Goal: Transaction & Acquisition: Book appointment/travel/reservation

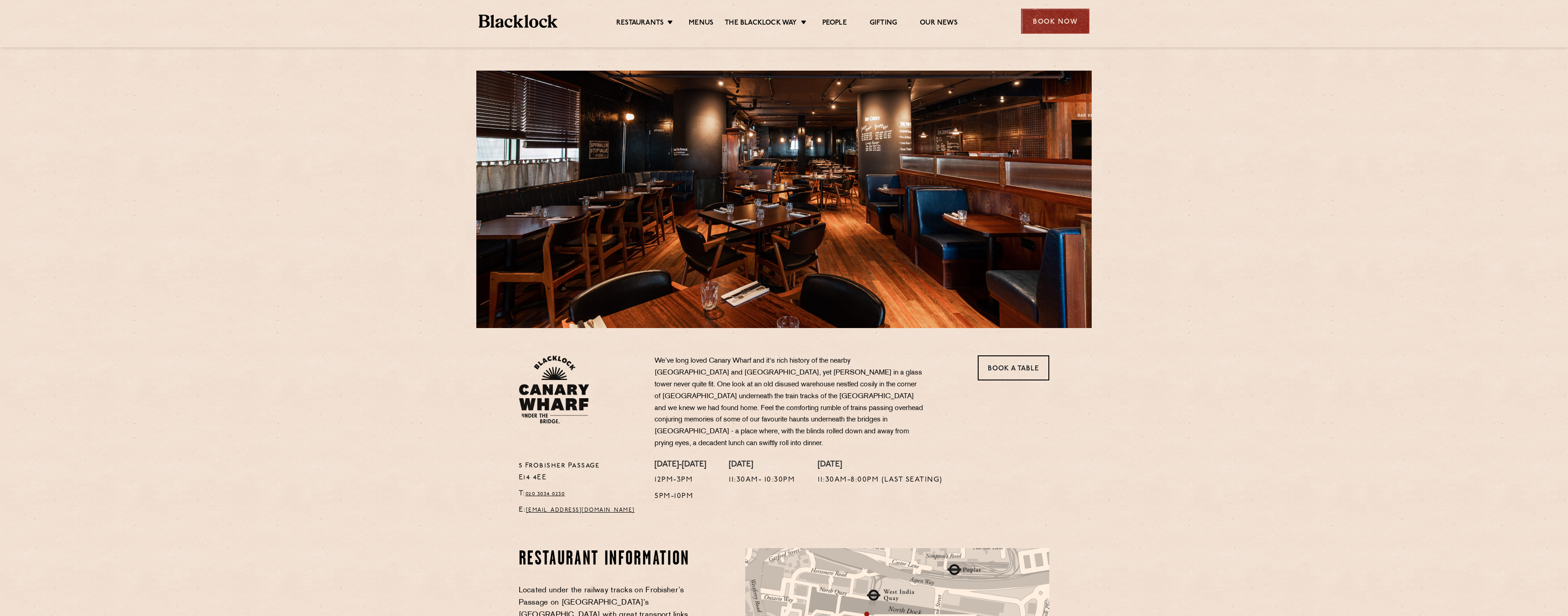
click at [1059, 21] on div "Book Now" at bounding box center [1055, 21] width 68 height 25
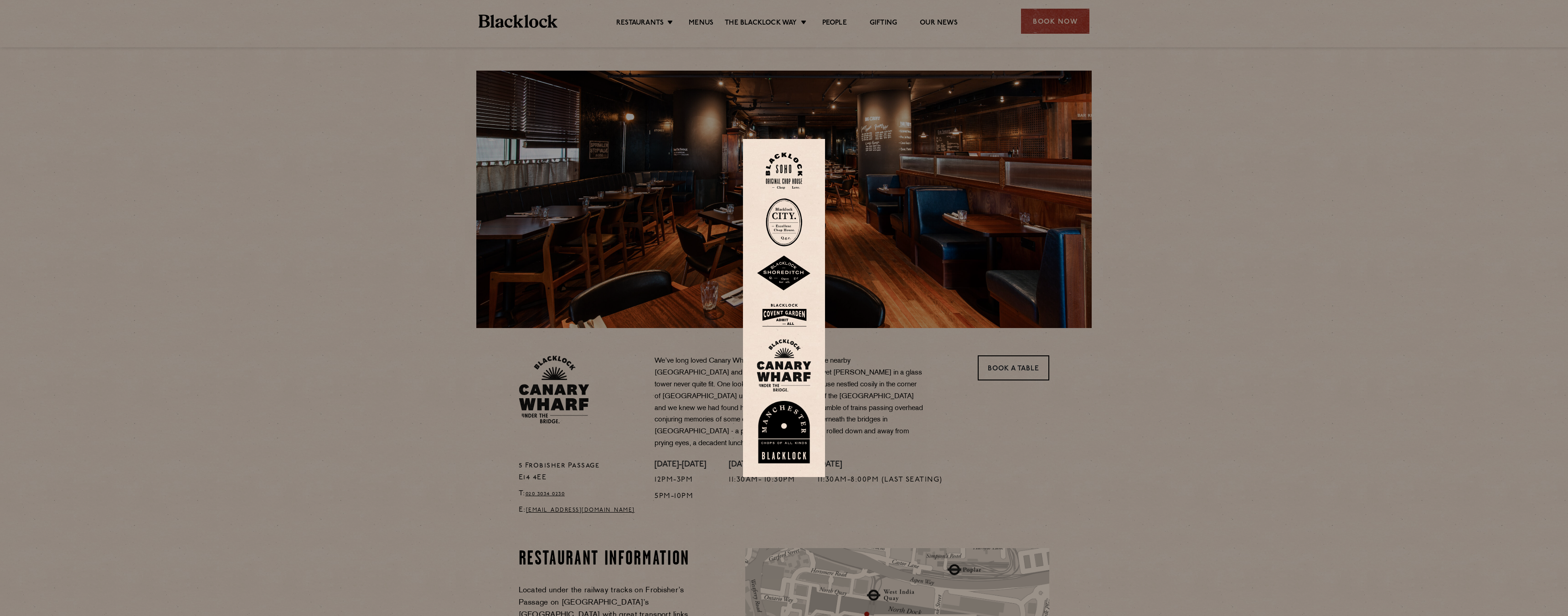
click at [788, 367] on img at bounding box center [784, 365] width 55 height 53
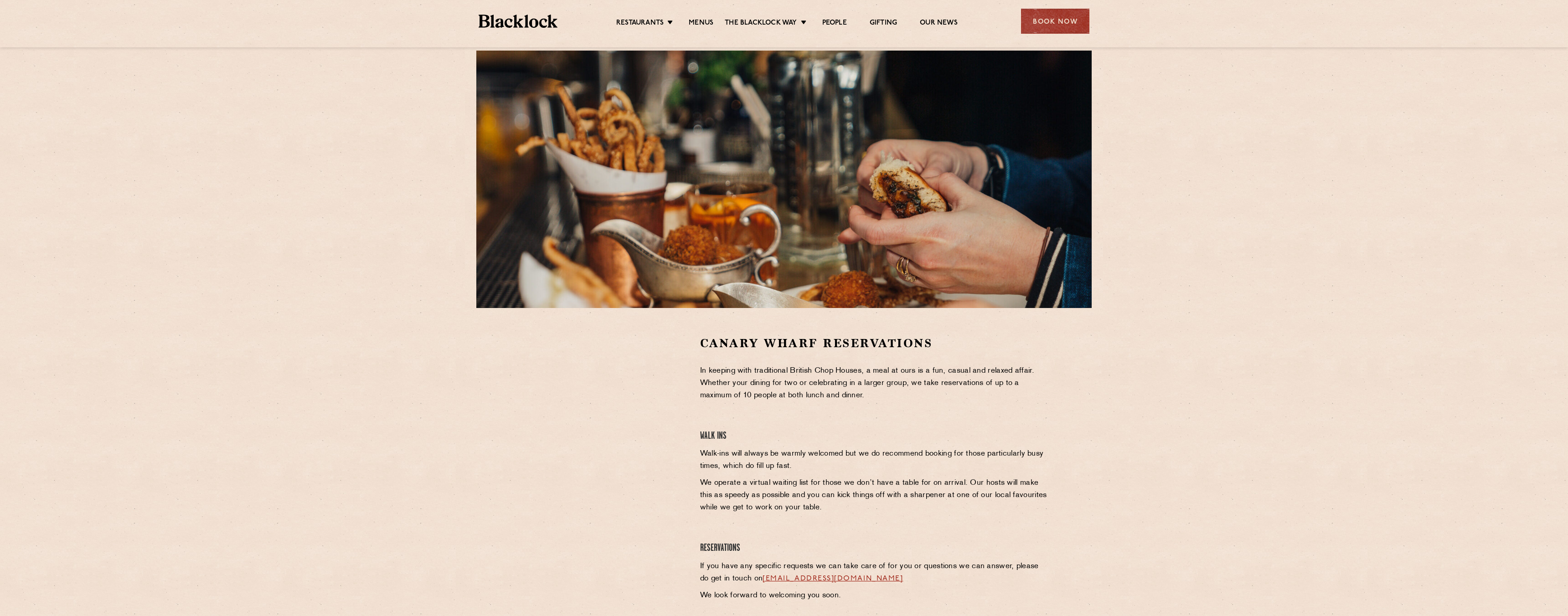
scroll to position [21, 0]
click at [661, 75] on link "Shoreditch" at bounding box center [657, 74] width 44 height 10
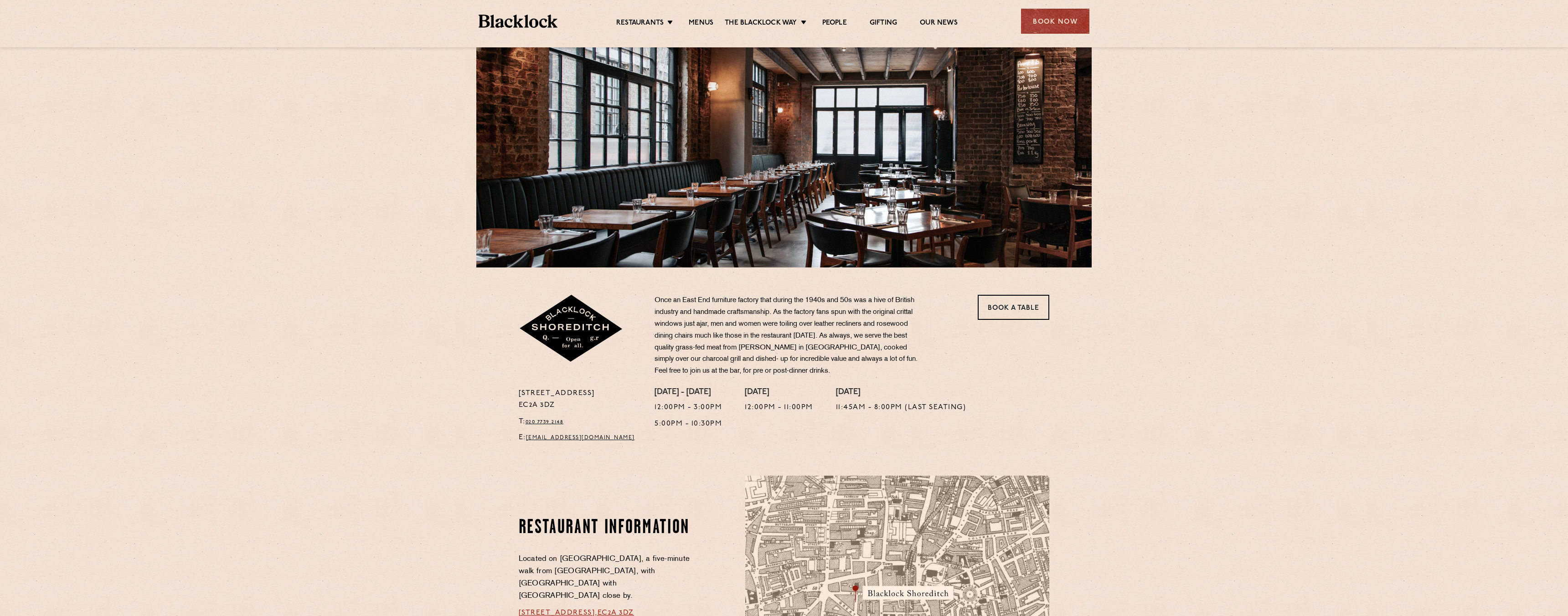
scroll to position [76, 0]
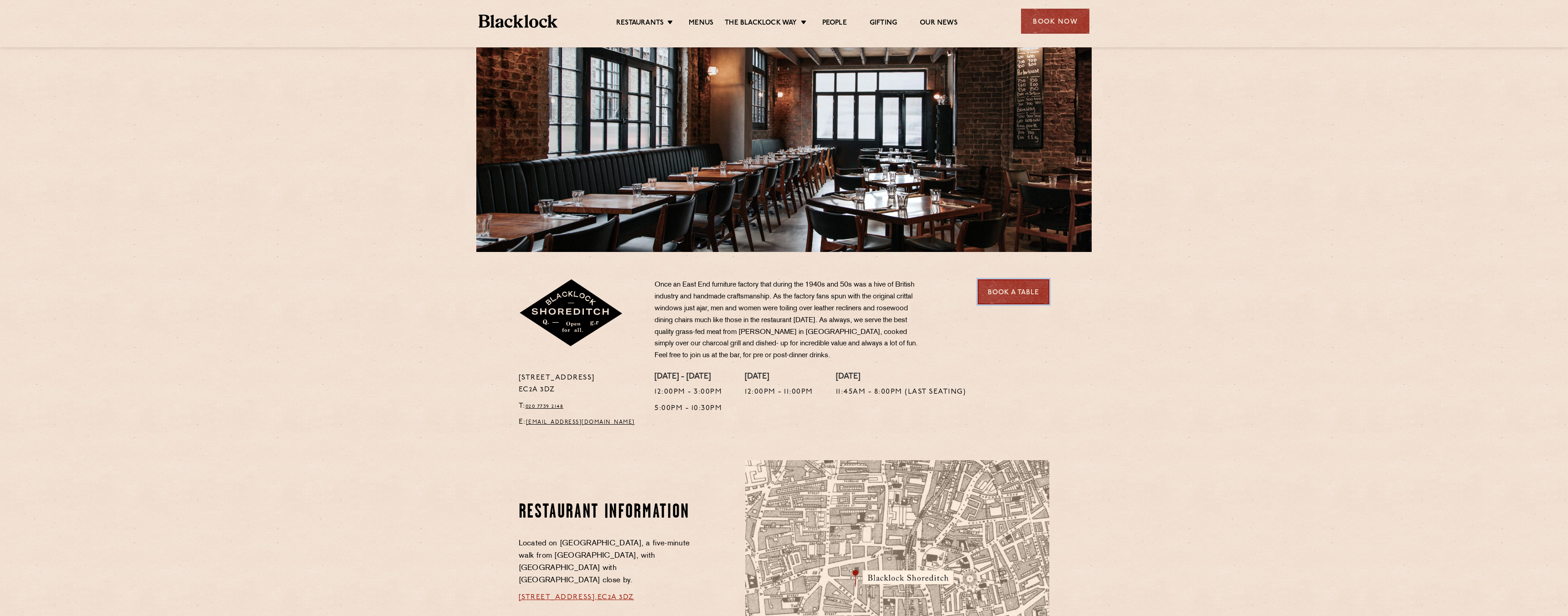
click at [1015, 288] on link "Book a Table" at bounding box center [1014, 291] width 72 height 25
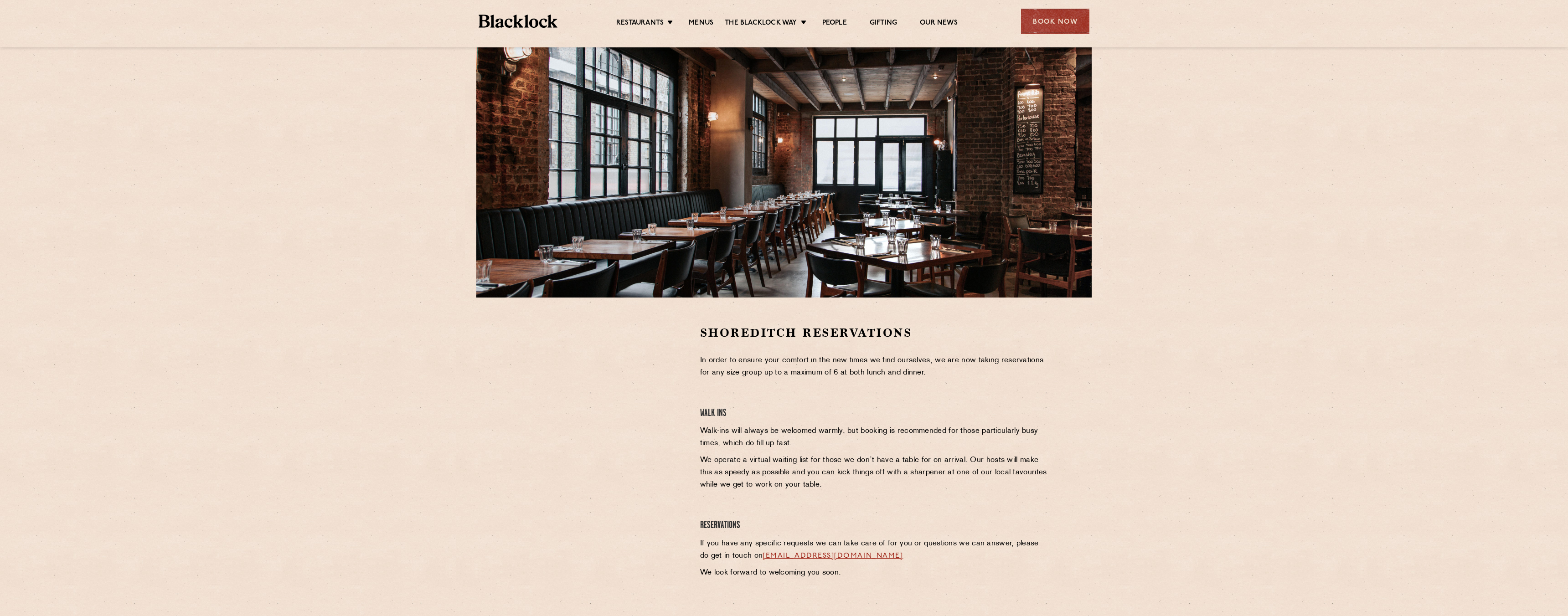
scroll to position [35, 0]
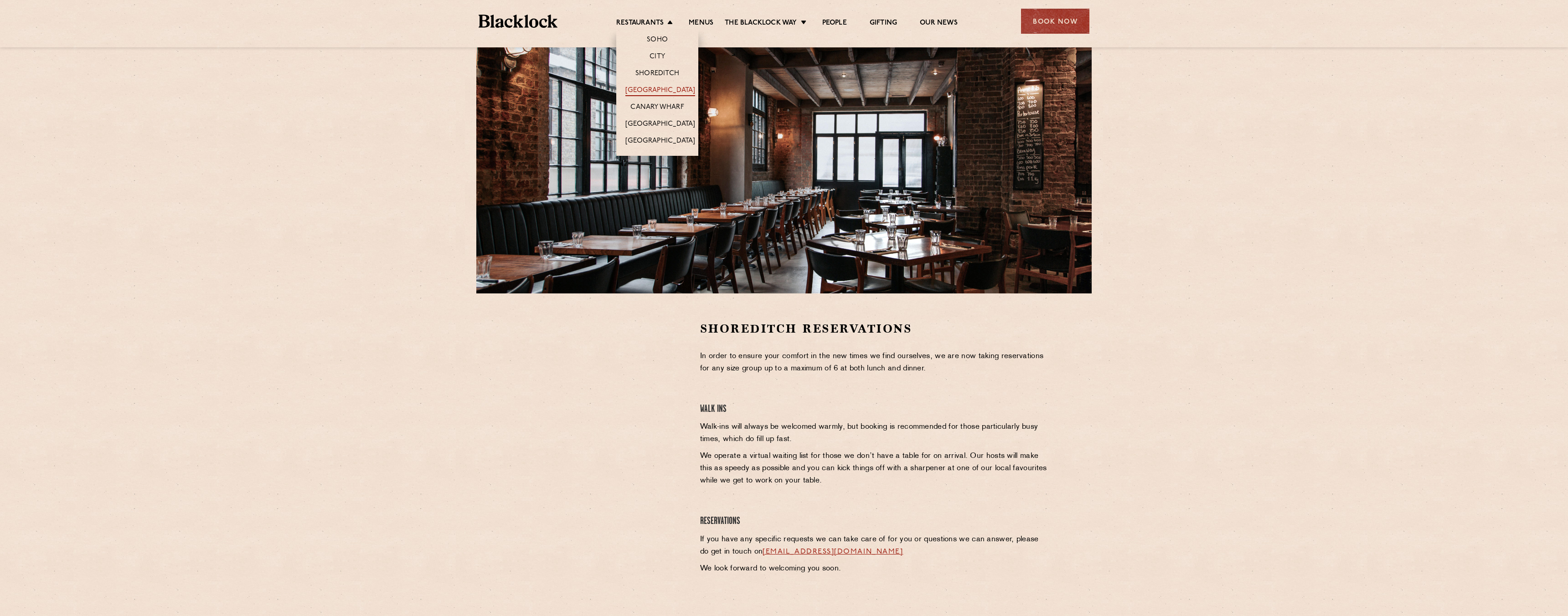
click at [667, 87] on link "[GEOGRAPHIC_DATA]" at bounding box center [660, 91] width 70 height 10
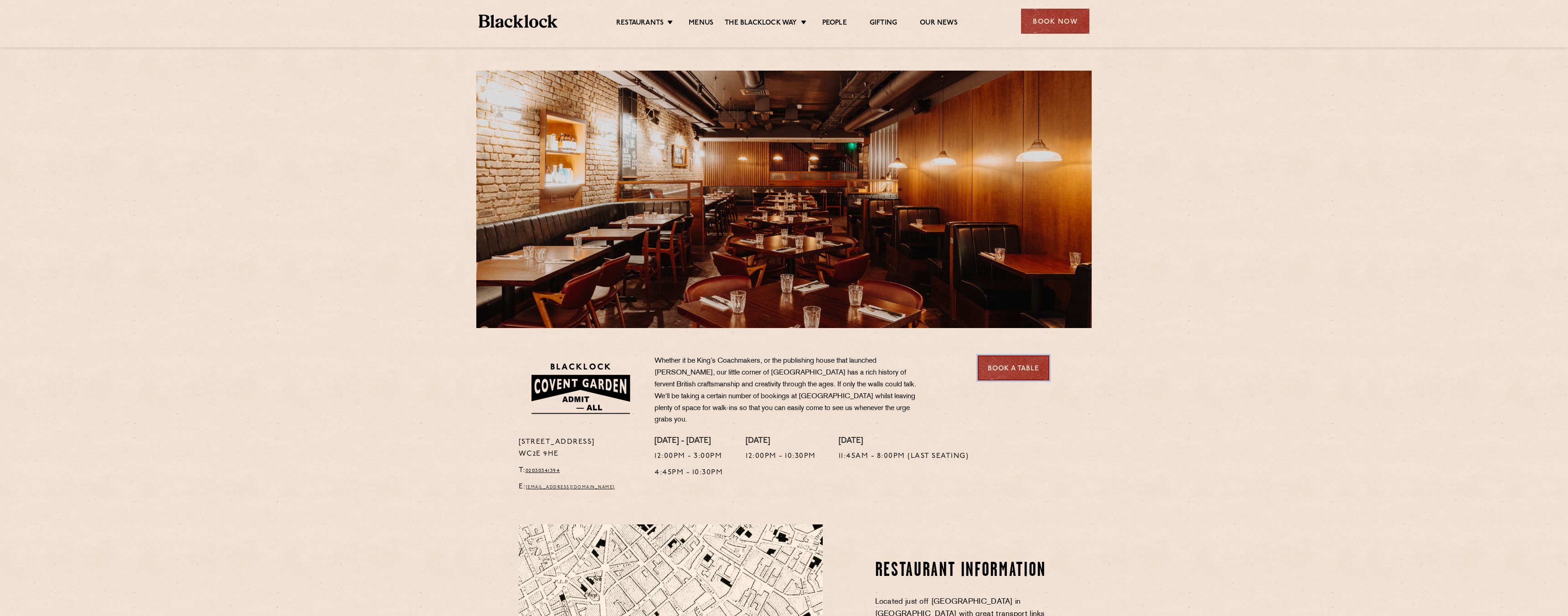
click at [1018, 367] on link "Book a Table" at bounding box center [1014, 367] width 72 height 25
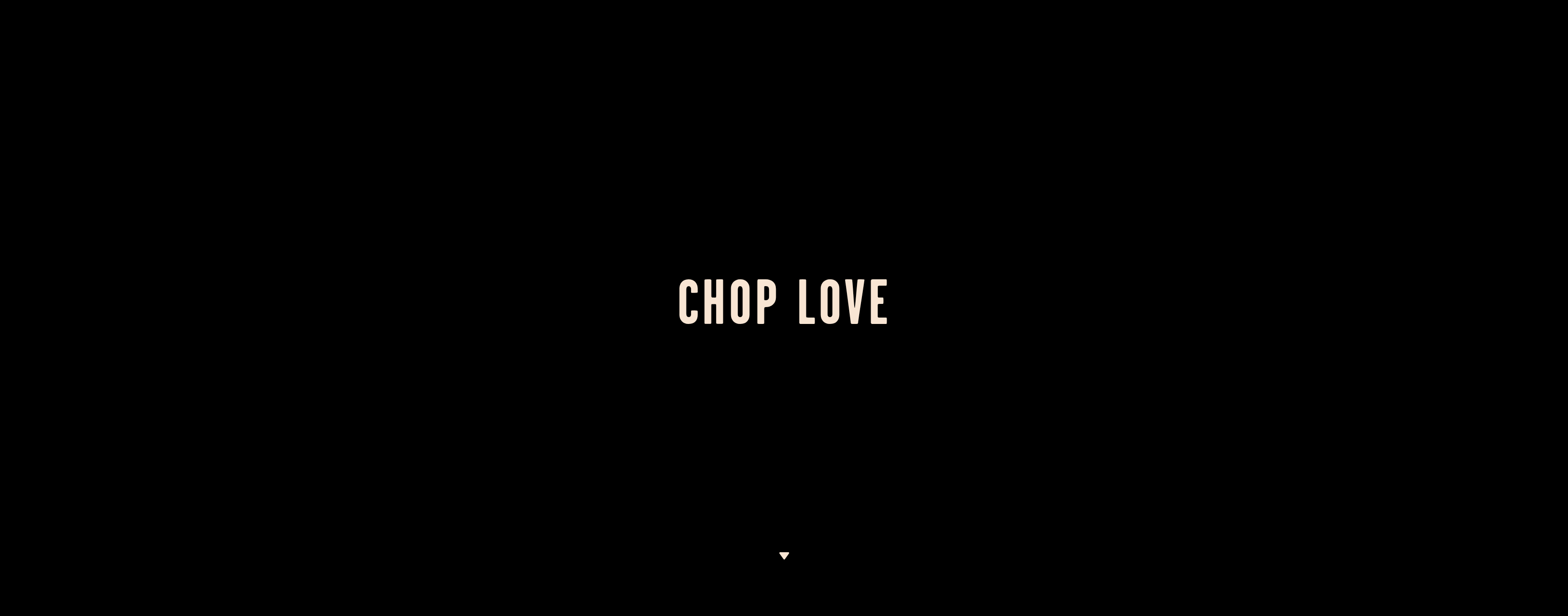
click at [729, 269] on div at bounding box center [784, 308] width 1568 height 616
click at [791, 569] on div at bounding box center [784, 308] width 1568 height 616
click at [791, 555] on div at bounding box center [784, 308] width 1568 height 616
click at [782, 556] on img at bounding box center [784, 555] width 11 height 8
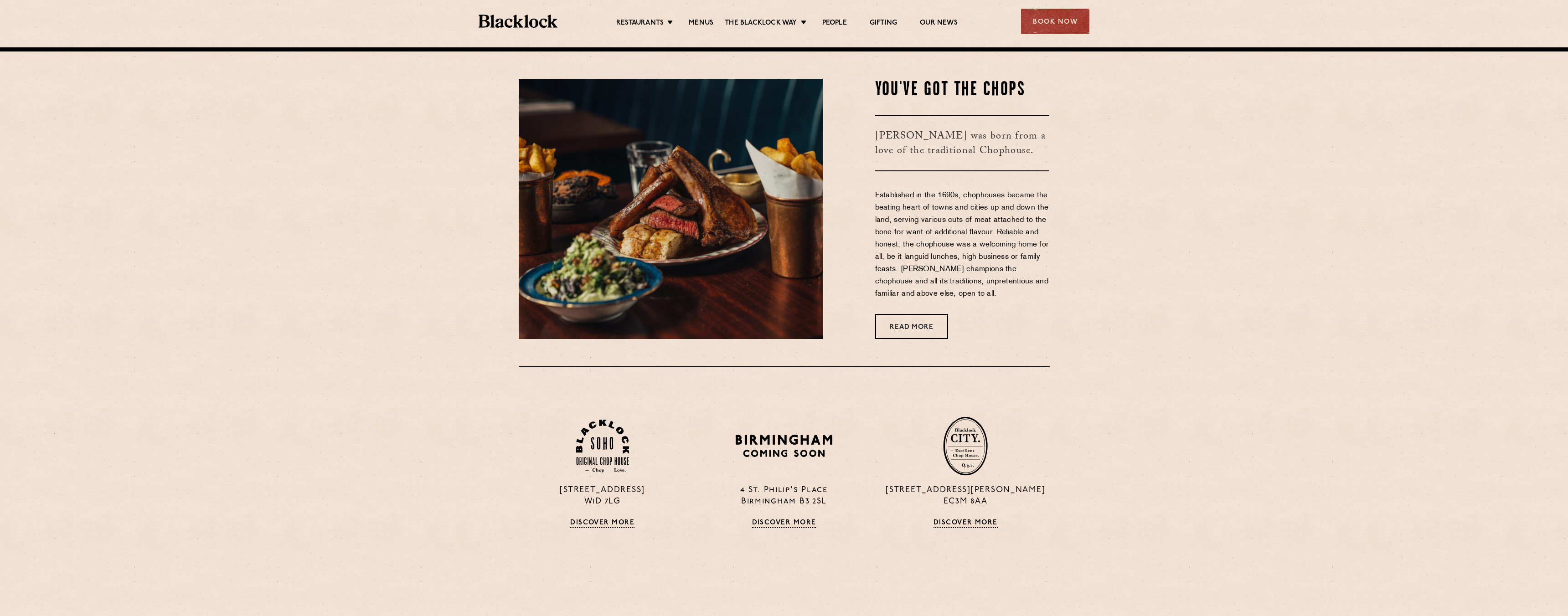
scroll to position [569, 0]
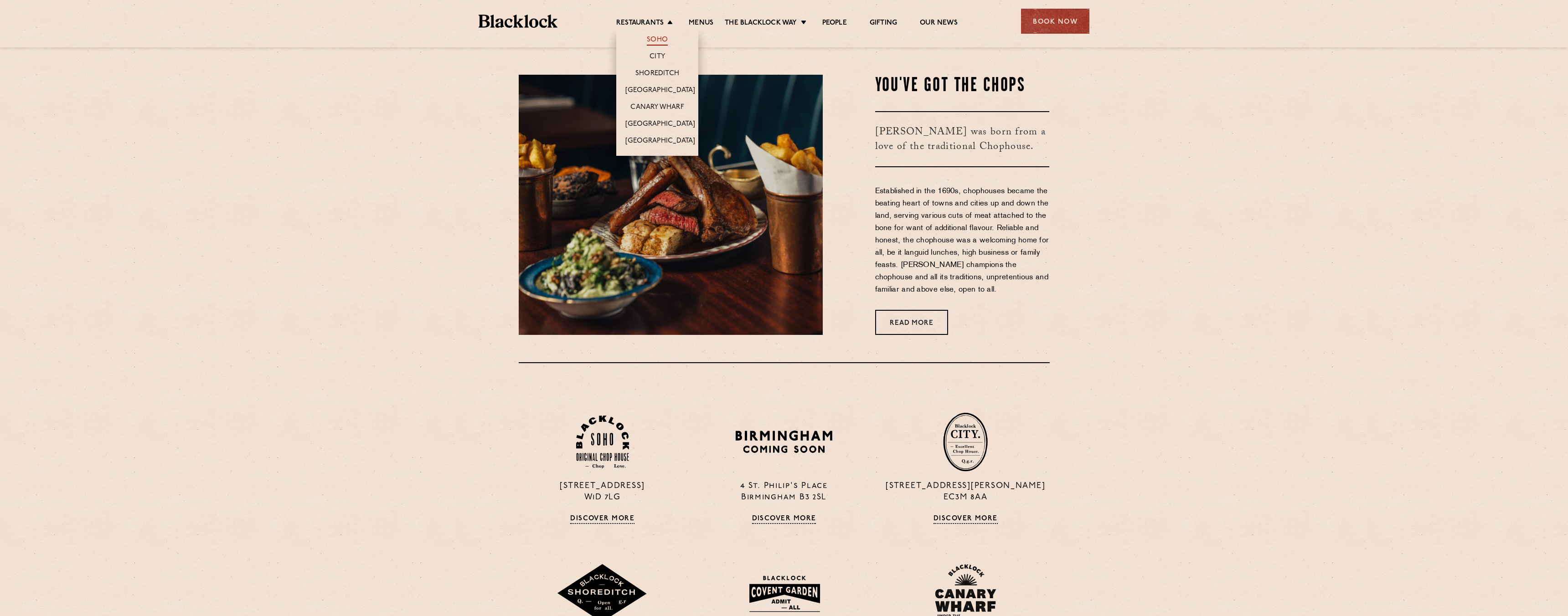
click at [658, 43] on link "Soho" at bounding box center [657, 41] width 21 height 10
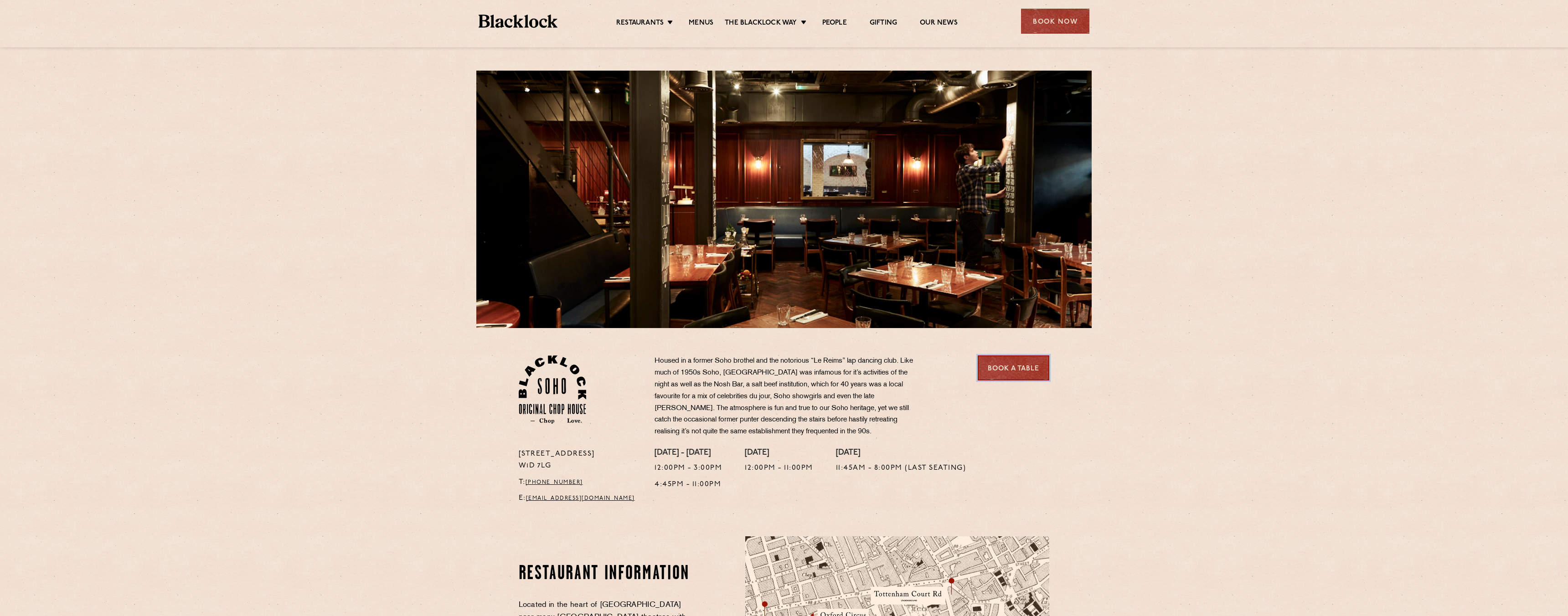
click at [1020, 370] on link "Book a Table" at bounding box center [1014, 367] width 72 height 25
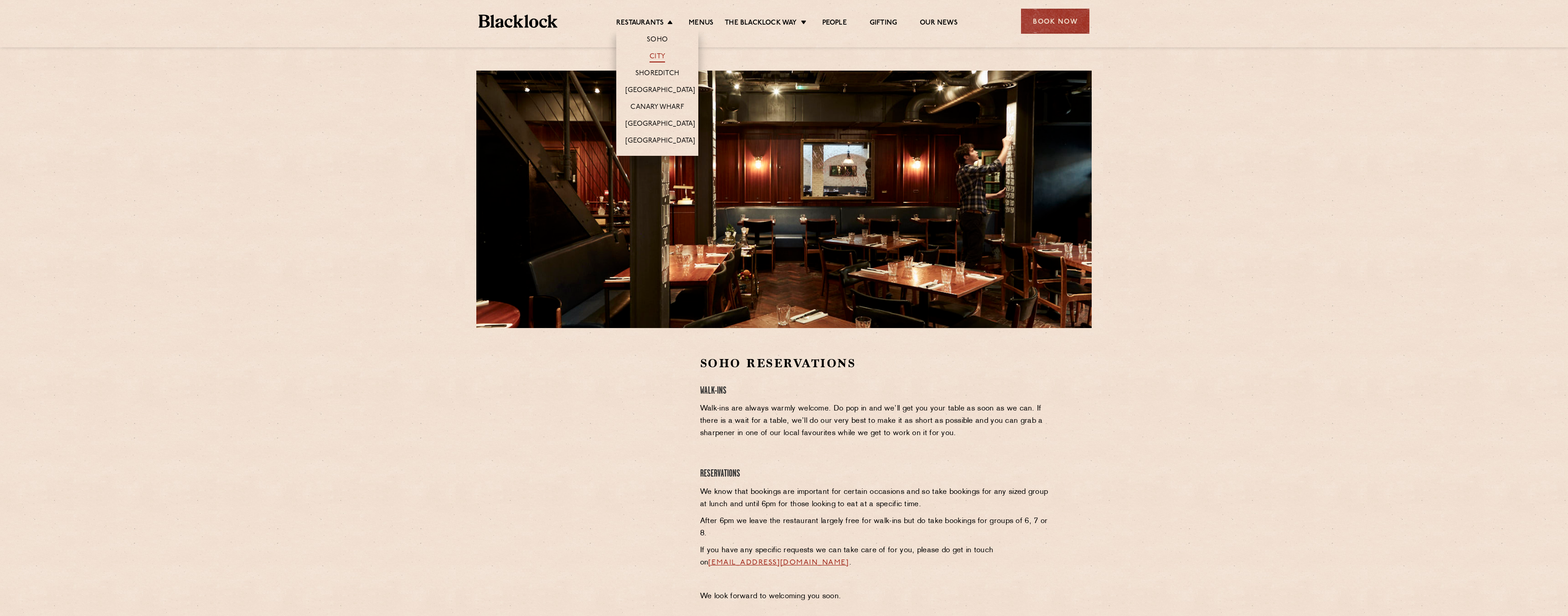
click at [652, 56] on link "City" at bounding box center [657, 57] width 15 height 10
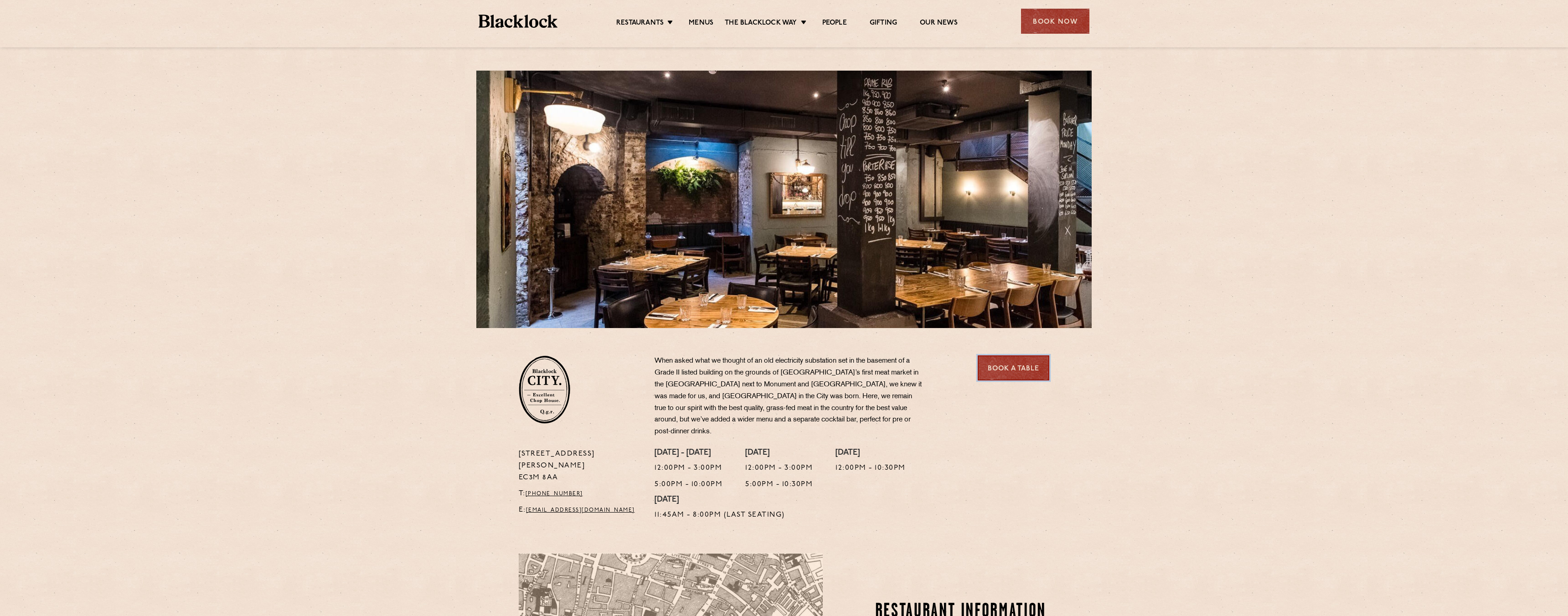
click at [1004, 371] on link "Book a Table" at bounding box center [1014, 367] width 72 height 25
